Goal: Transaction & Acquisition: Purchase product/service

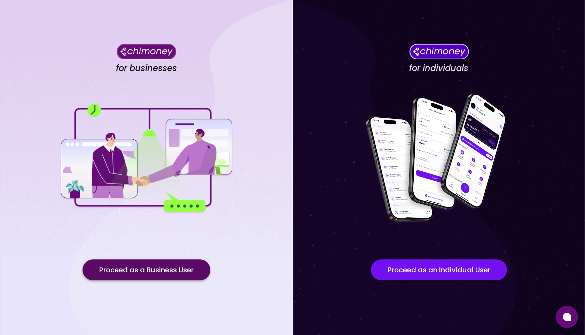
click at [163, 264] on button "Proceed as a Business User" at bounding box center [147, 269] width 128 height 21
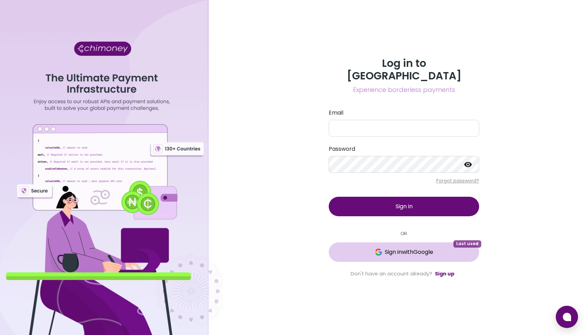
click at [397, 249] on span "Sign in with Google" at bounding box center [409, 252] width 48 height 8
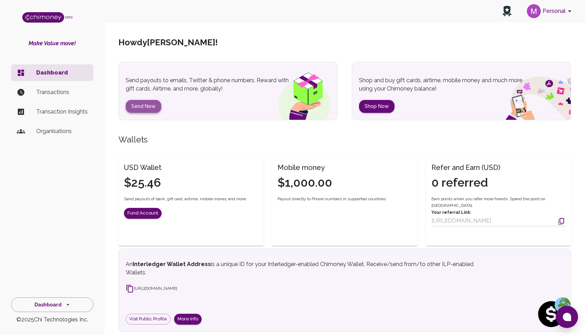
click at [133, 110] on button "Send Now" at bounding box center [144, 106] width 36 height 13
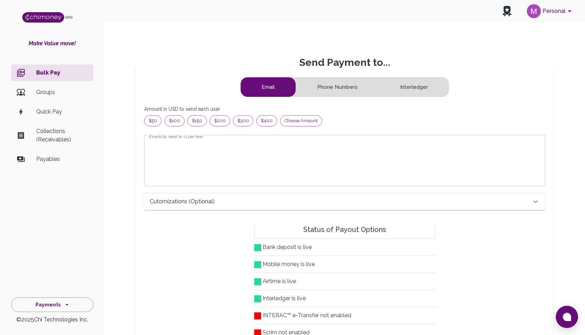
scroll to position [90, 389]
click at [290, 119] on span "Choose amount" at bounding box center [300, 120] width 41 height 7
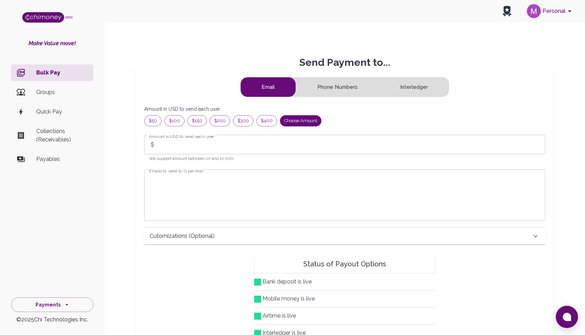
click at [221, 150] on input "Amount in USD to send each user" at bounding box center [352, 145] width 387 height 20
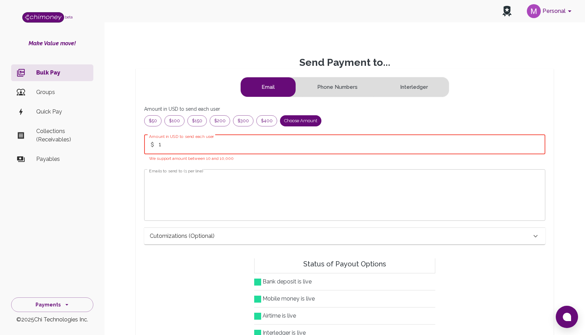
type input "1"
click at [172, 192] on textarea "Emails to send to (1 per line)" at bounding box center [344, 195] width 391 height 40
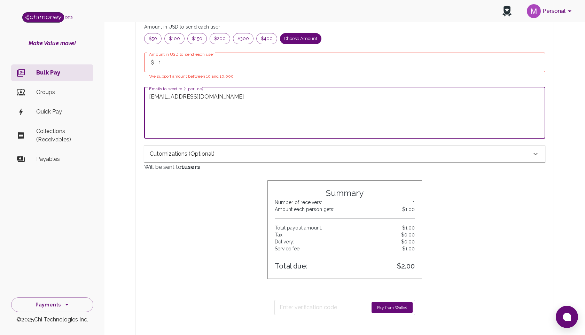
scroll to position [128, 0]
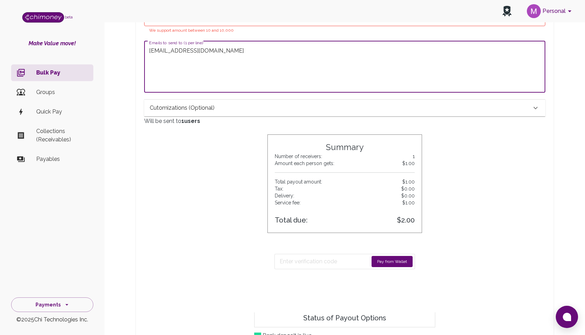
type textarea "[EMAIL_ADDRESS][DOMAIN_NAME]"
click at [380, 262] on button "Pay from Wallet" at bounding box center [392, 261] width 41 height 11
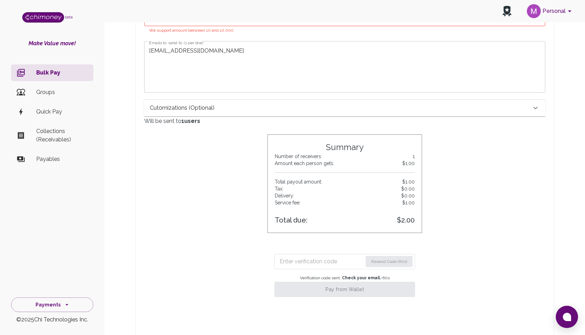
click at [306, 261] on input "Enter verification code" at bounding box center [321, 261] width 83 height 11
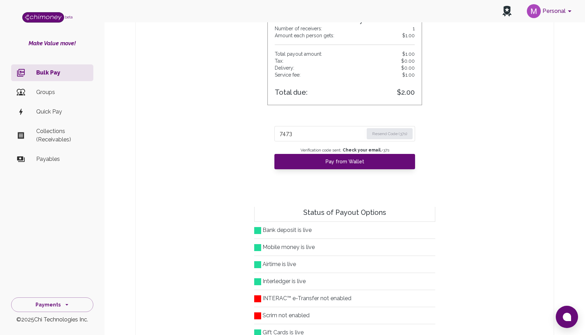
scroll to position [251, 0]
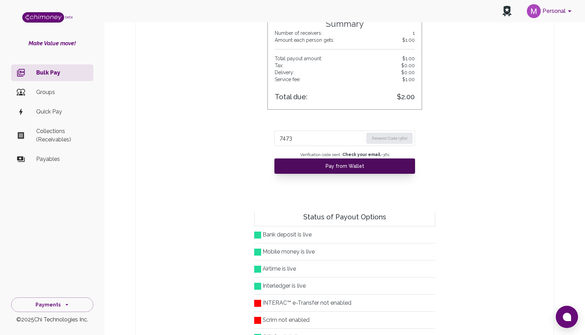
type input "7473"
click at [337, 166] on button "Pay from Wallet" at bounding box center [344, 165] width 141 height 15
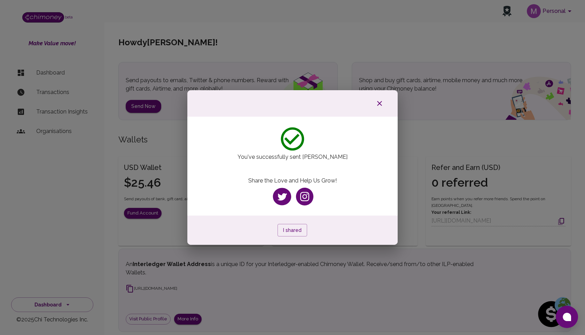
click at [386, 101] on button "button" at bounding box center [379, 103] width 22 height 13
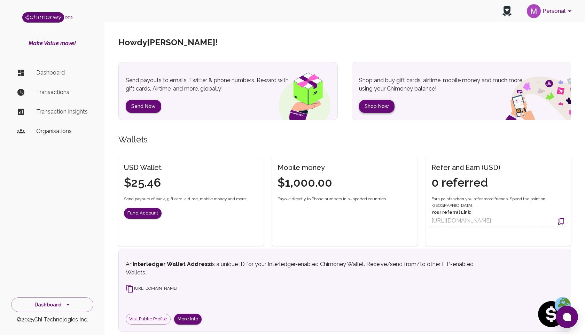
click at [384, 101] on button "Shop Now" at bounding box center [377, 106] width 36 height 13
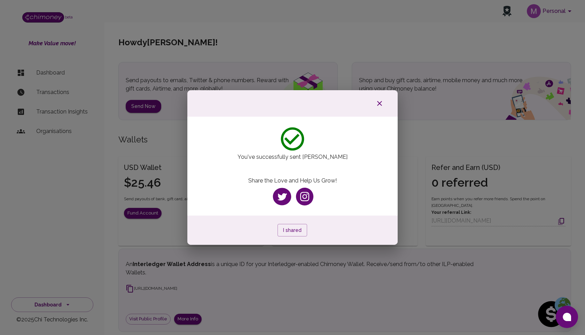
click at [381, 103] on icon "button" at bounding box center [379, 103] width 8 height 8
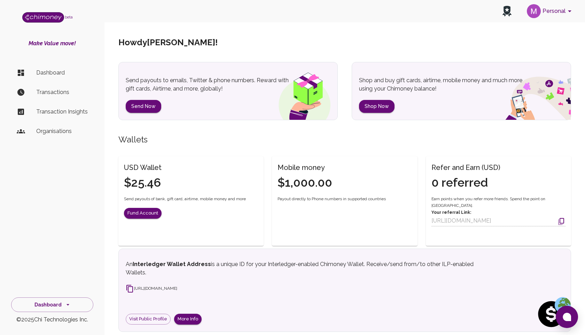
click at [144, 99] on div "Send payouts to emails, Twitter & phone numbers. Reward with gift cards, Airtim…" at bounding box center [228, 94] width 205 height 37
click at [143, 101] on button "Send Now" at bounding box center [144, 106] width 36 height 13
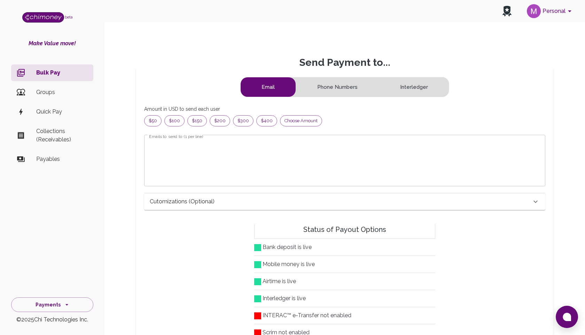
scroll to position [90, 389]
click at [289, 123] on span "Choose amount" at bounding box center [300, 120] width 41 height 7
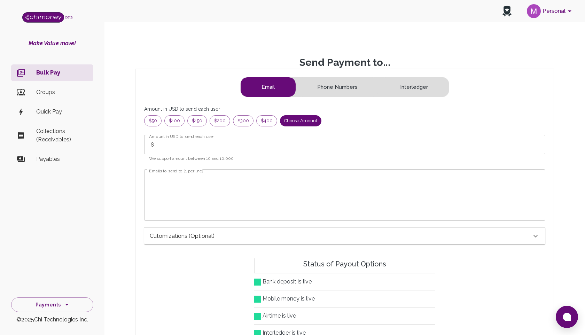
click at [262, 140] on input "Amount in USD to send each user" at bounding box center [352, 145] width 387 height 20
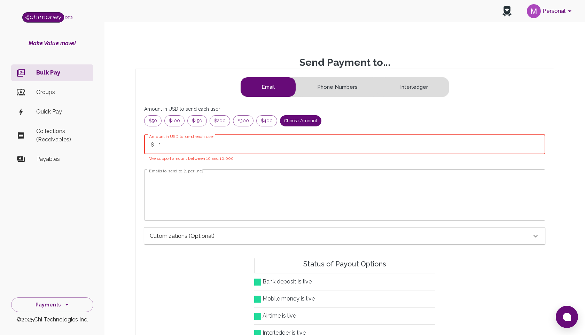
type input "1"
click at [187, 188] on textarea "Emails to send to (1 per line)" at bounding box center [344, 195] width 391 height 40
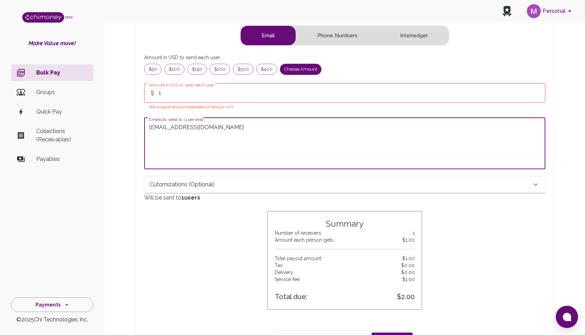
scroll to position [91, 0]
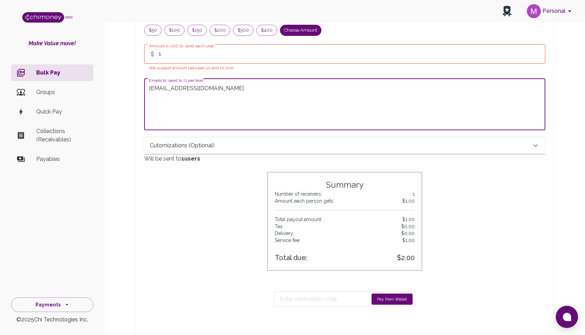
type textarea "[EMAIL_ADDRESS][DOMAIN_NAME]"
click at [387, 295] on button "Pay from Wallet" at bounding box center [392, 299] width 41 height 11
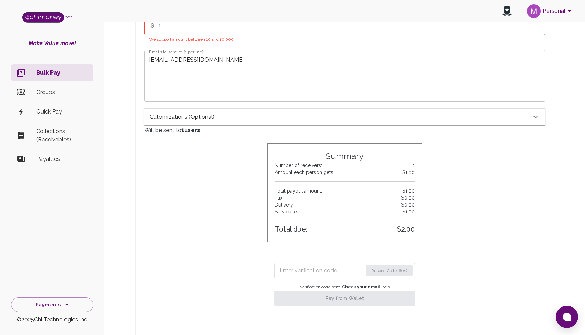
scroll to position [137, 0]
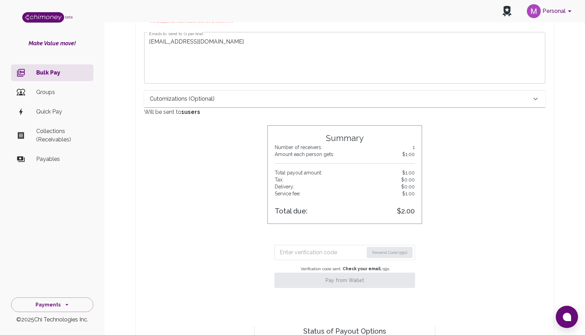
click at [318, 252] on input "Enter verification code" at bounding box center [322, 252] width 84 height 11
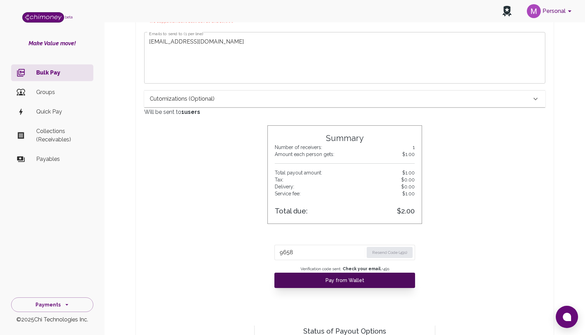
type input "9658"
click at [333, 286] on button "Pay from Wallet" at bounding box center [344, 280] width 141 height 15
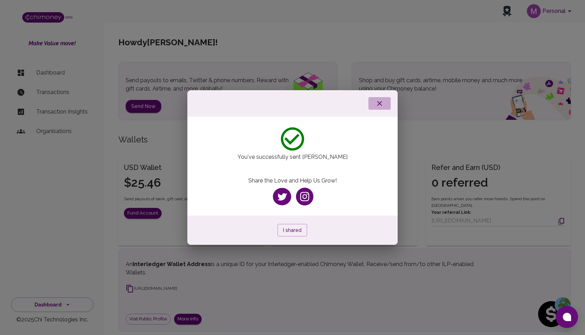
click at [379, 103] on icon "button" at bounding box center [379, 103] width 5 height 5
click at [381, 104] on icon "button" at bounding box center [379, 103] width 5 height 5
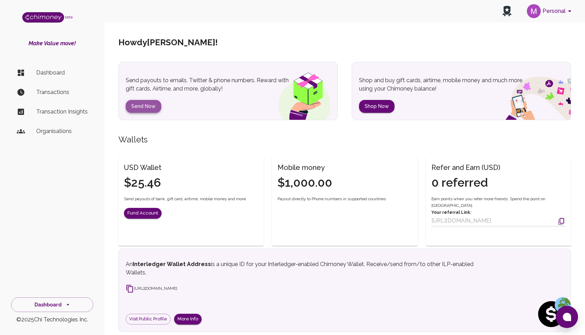
click at [140, 106] on button "Send Now" at bounding box center [144, 106] width 36 height 13
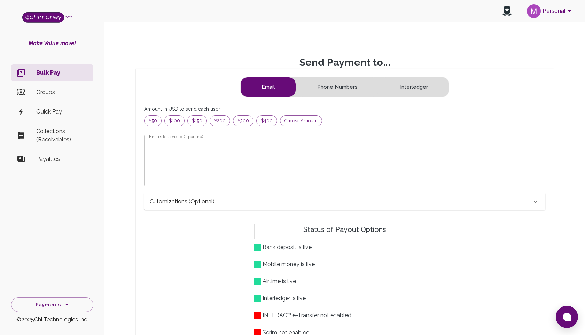
click at [405, 201] on div "Cutomizations (optional)" at bounding box center [341, 201] width 382 height 8
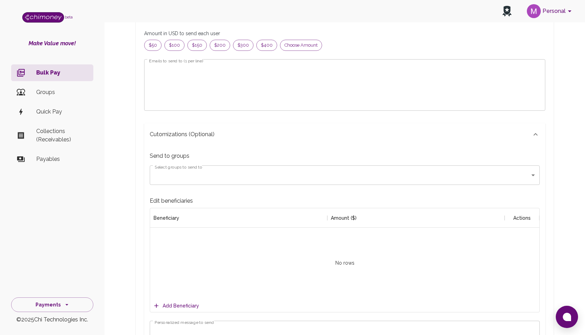
scroll to position [31, 0]
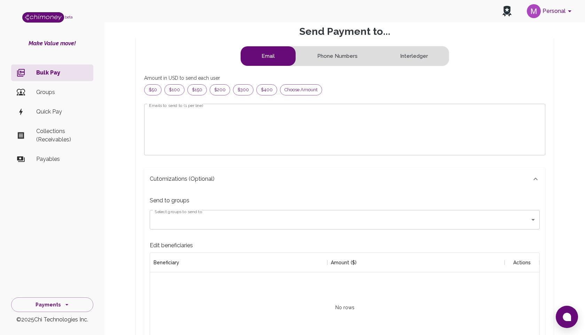
click at [532, 179] on icon at bounding box center [535, 179] width 8 height 8
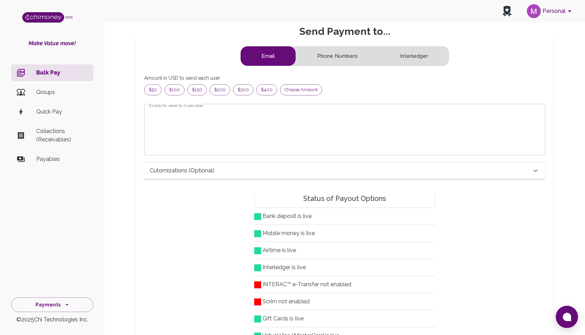
click at [221, 205] on div "Email Phone Numbers Interledger Amount in USD to send each user $50 $100 $150 $…" at bounding box center [345, 227] width 418 height 379
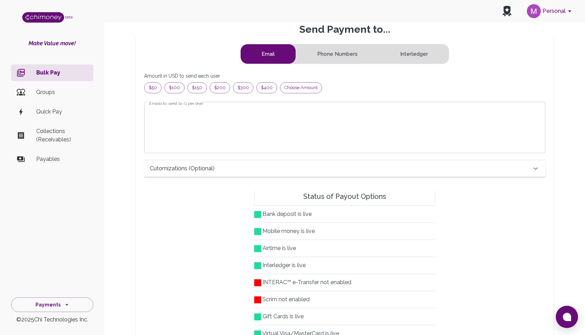
scroll to position [151, 0]
